Goal: Information Seeking & Learning: Learn about a topic

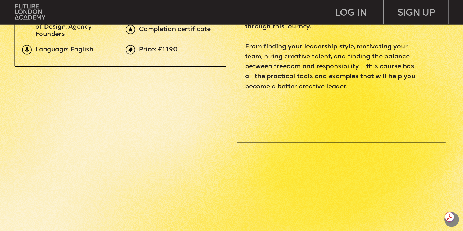
scroll to position [312, 0]
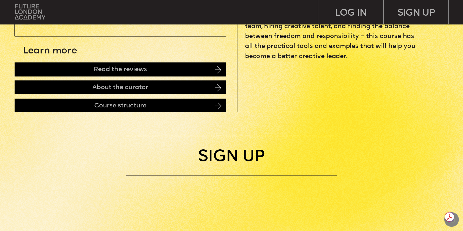
click at [20, 14] on img at bounding box center [30, 11] width 30 height 15
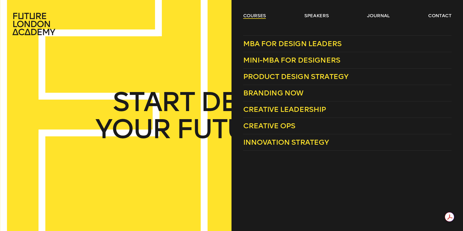
click at [253, 14] on link "courses" at bounding box center [254, 15] width 23 height 6
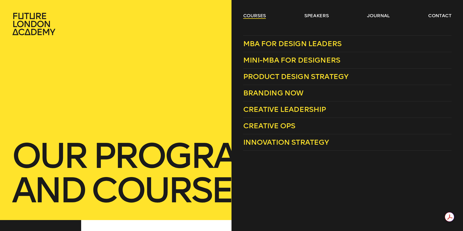
click at [250, 16] on link "courses" at bounding box center [254, 15] width 23 height 6
click at [276, 43] on span "MBA for Design Leaders" at bounding box center [292, 43] width 99 height 9
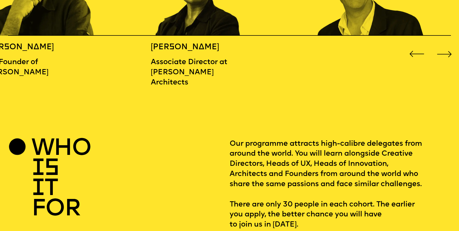
scroll to position [755, 0]
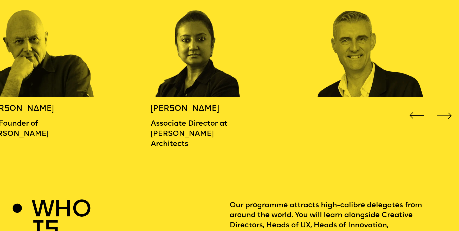
click at [448, 112] on div "Next slide" at bounding box center [445, 115] width 18 height 18
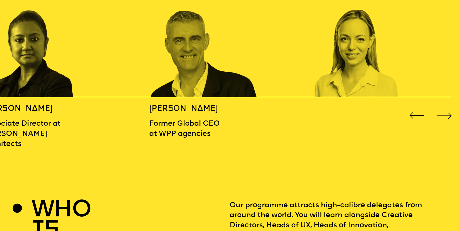
click at [448, 112] on div "Next slide" at bounding box center [445, 115] width 18 height 18
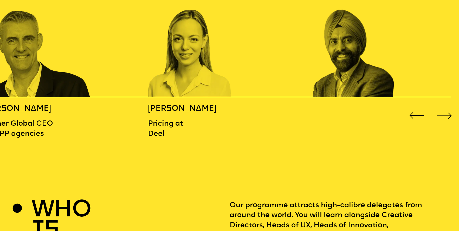
click at [448, 112] on div "Next slide" at bounding box center [445, 115] width 18 height 18
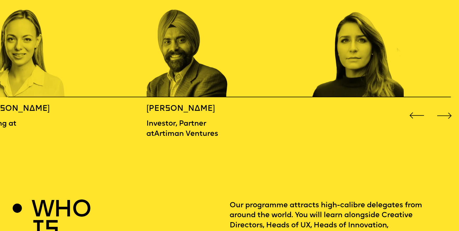
click at [448, 112] on div "Next slide" at bounding box center [445, 115] width 18 height 18
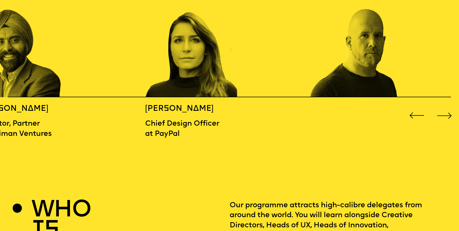
click at [448, 112] on div "Next slide" at bounding box center [445, 115] width 18 height 18
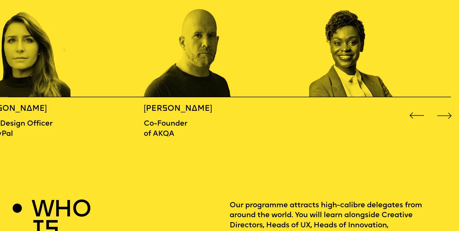
click at [448, 112] on div "Next slide" at bounding box center [445, 115] width 18 height 18
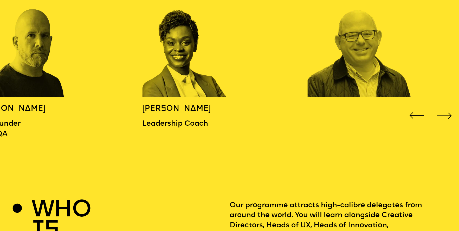
click at [448, 112] on div "Next slide" at bounding box center [445, 115] width 18 height 18
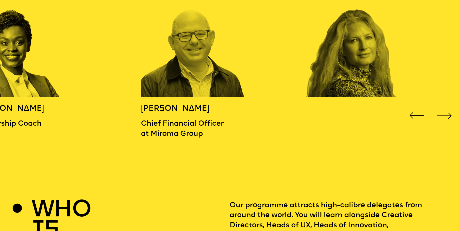
click at [448, 112] on div "Next slide" at bounding box center [445, 115] width 18 height 18
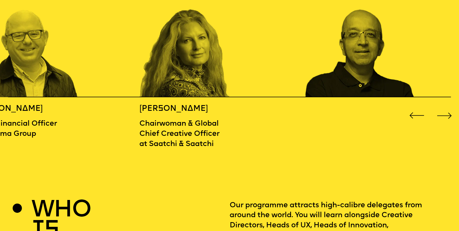
click at [448, 112] on div "Next slide" at bounding box center [445, 115] width 18 height 18
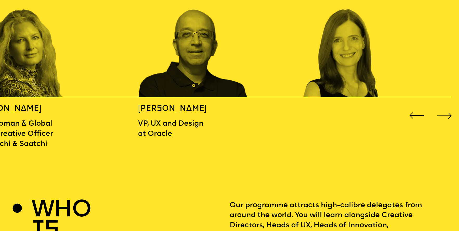
click at [448, 112] on div "Next slide" at bounding box center [445, 115] width 18 height 18
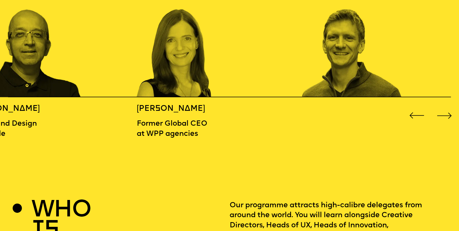
click at [448, 112] on div "Next slide" at bounding box center [445, 115] width 18 height 18
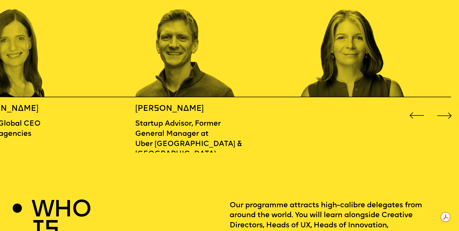
click at [444, 112] on div "Next slide" at bounding box center [445, 115] width 18 height 18
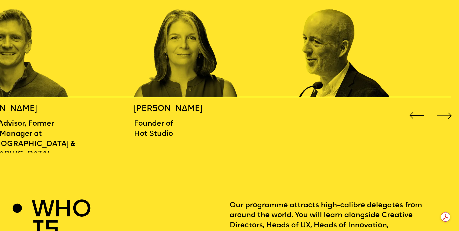
click at [444, 112] on div "Next slide" at bounding box center [445, 115] width 18 height 18
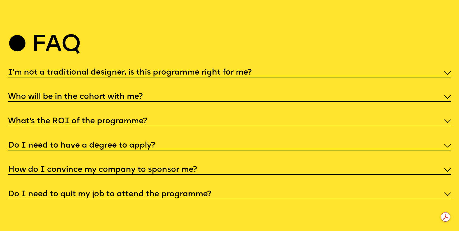
scroll to position [2368, 0]
